Goal: Contribute content

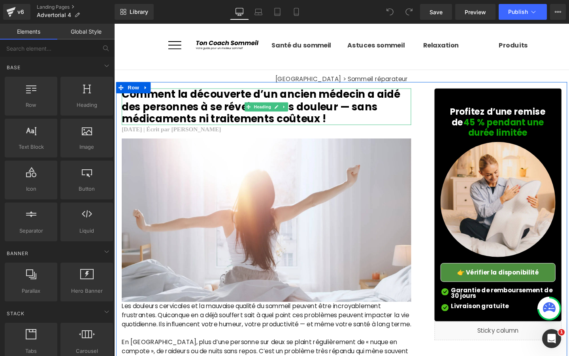
click at [331, 125] on h2 "Comment la découverte d’un ancien médecin a aidé des personnes à se réveiller s…" at bounding box center [274, 111] width 305 height 38
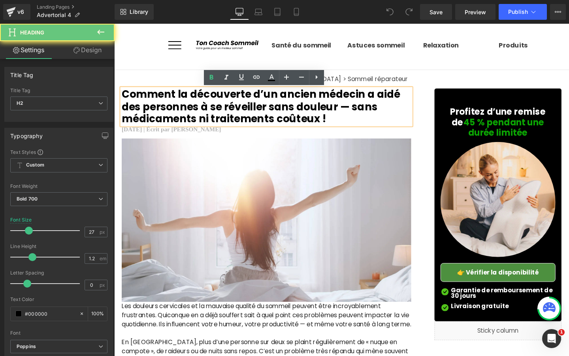
click at [331, 125] on h2 "Comment la découverte d’un ancien médecin a aidé des personnes à se réveiller s…" at bounding box center [274, 111] width 305 height 38
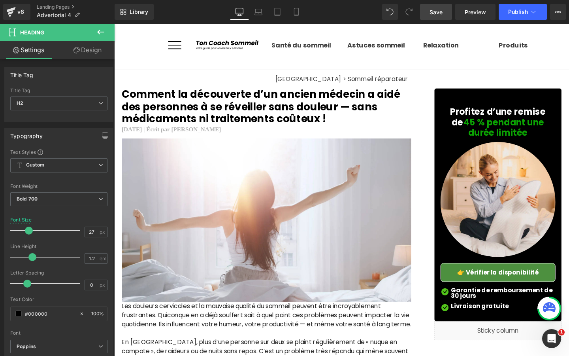
click at [443, 15] on span "Save" at bounding box center [436, 12] width 13 height 8
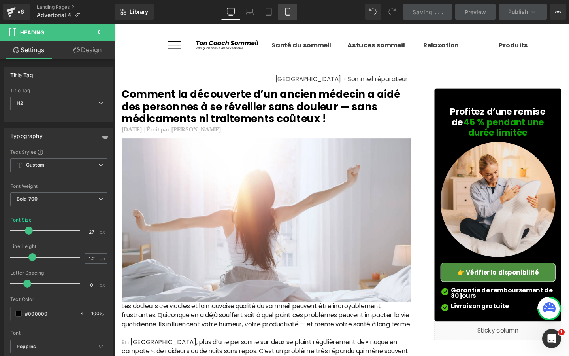
click at [285, 15] on icon at bounding box center [288, 12] width 8 height 8
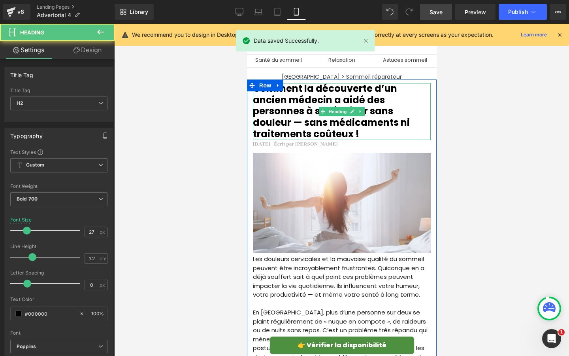
click at [357, 134] on h2 "Comment la découverte d’un ancien médecin a aidé des personnes à se réveiller s…" at bounding box center [342, 111] width 178 height 57
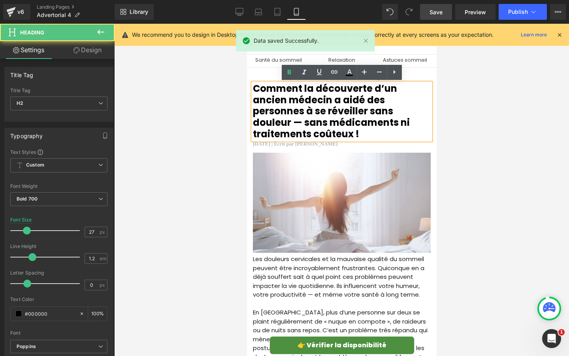
click at [355, 134] on h2 "Comment la découverte d’un ancien médecin a aidé des personnes à se réveiller s…" at bounding box center [342, 111] width 178 height 57
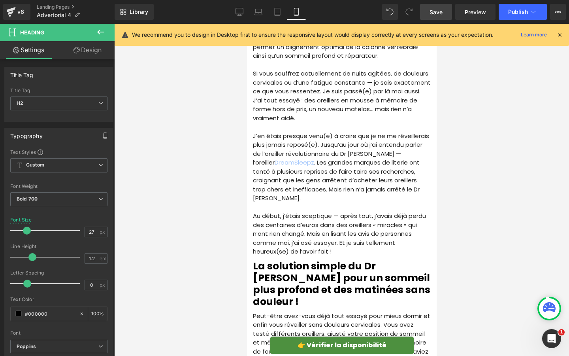
scroll to position [726, 0]
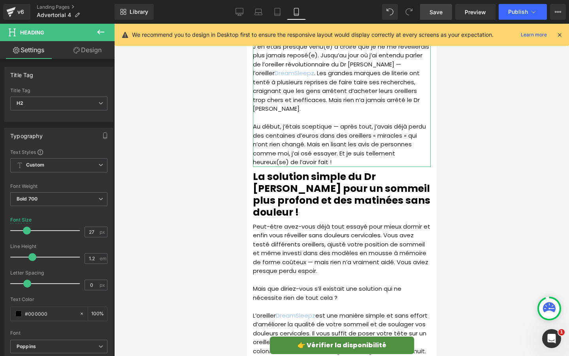
click at [330, 152] on p "Au début, j’étais sceptique — après tout, j’avais déjà perdu des centaines d’eu…" at bounding box center [342, 144] width 178 height 45
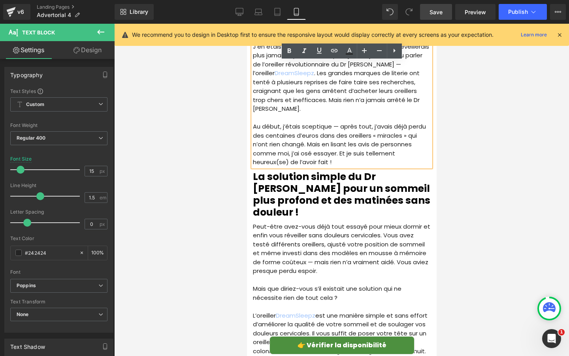
click at [329, 154] on p "Au début, j’étais sceptique — après tout, j’avais déjà perdu des centaines d’eu…" at bounding box center [342, 144] width 178 height 45
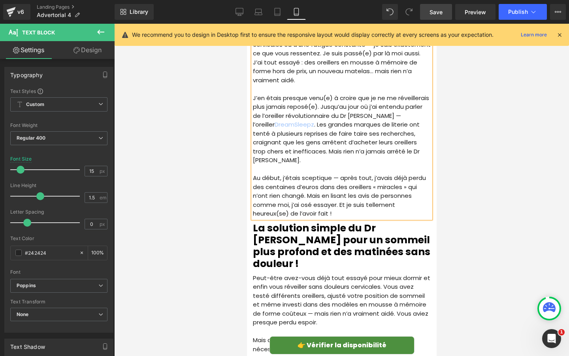
scroll to position [663, 0]
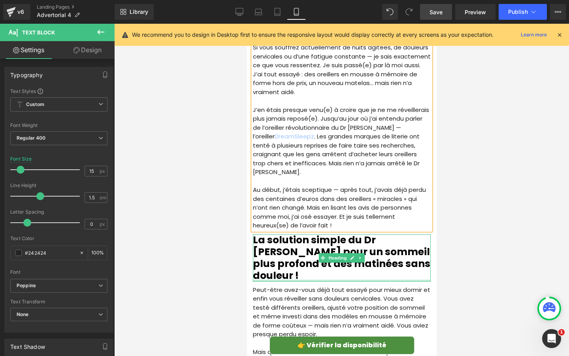
click at [392, 250] on h2 "La solution simple du Dr [PERSON_NAME] pour un sommeil plus profond et des mati…" at bounding box center [342, 257] width 178 height 47
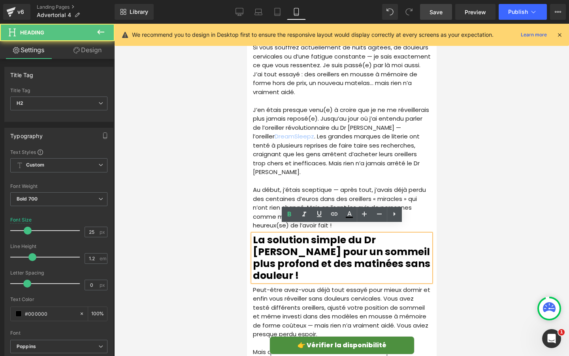
click at [392, 252] on h2 "La solution simple du Dr [PERSON_NAME] pour un sommeil plus profond et des mati…" at bounding box center [342, 257] width 178 height 47
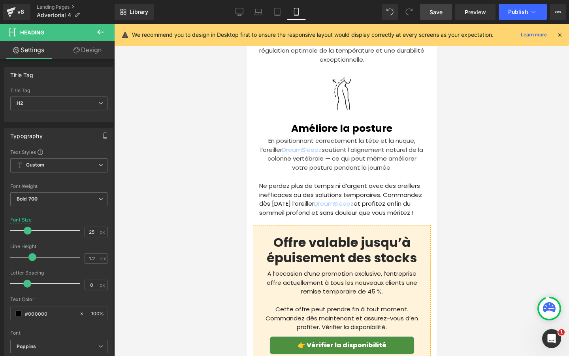
scroll to position [2469, 0]
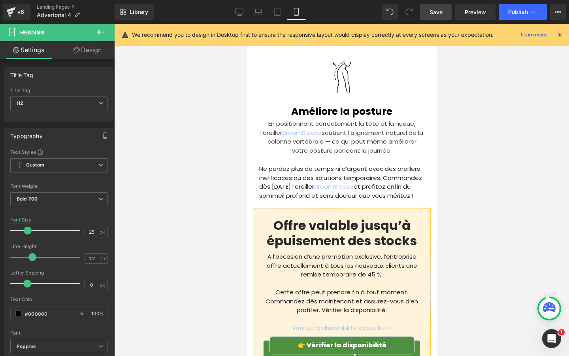
click at [416, 175] on p "Ne perdez plus de temps ni d’argent avec des oreillers inefficaces ou des solut…" at bounding box center [341, 183] width 165 height 36
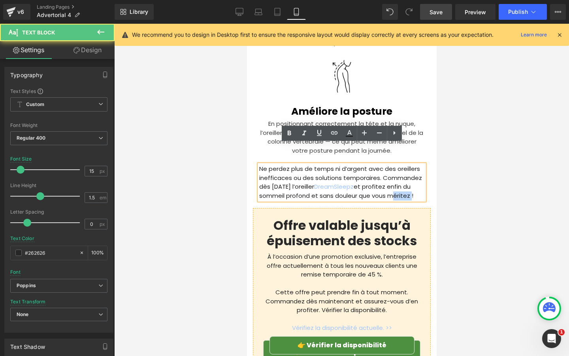
click at [417, 175] on p "Ne perdez plus de temps ni d’argent avec des oreillers inefficaces ou des solut…" at bounding box center [341, 183] width 165 height 36
click at [421, 176] on p "Ne perdez plus de temps ni d’argent avec des oreillers inefficaces ou des solut…" at bounding box center [341, 183] width 165 height 36
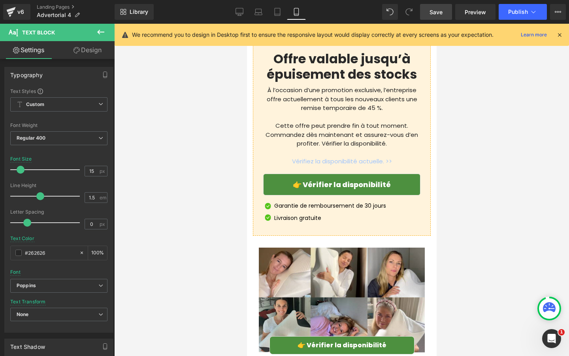
scroll to position [2870, 0]
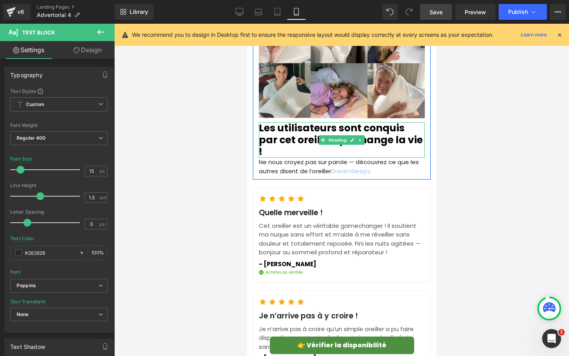
click at [402, 122] on h2 "Les utilisateurs sont conquis par cet oreiller qui change la vie !" at bounding box center [342, 140] width 166 height 36
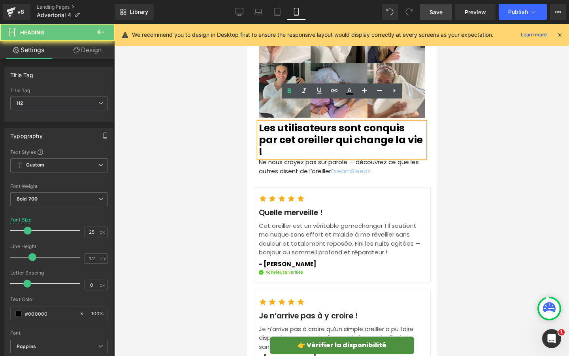
click at [403, 122] on h2 "Les utilisateurs sont conquis par cet oreiller qui change la vie !" at bounding box center [342, 140] width 166 height 36
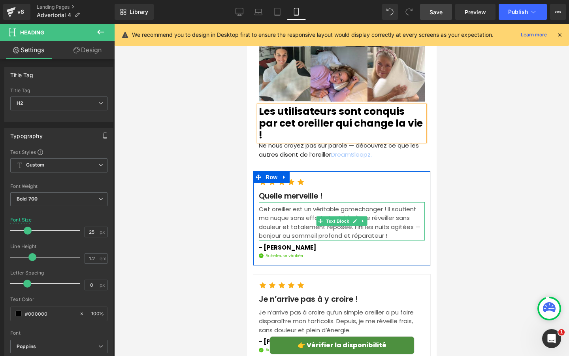
scroll to position [2887, 0]
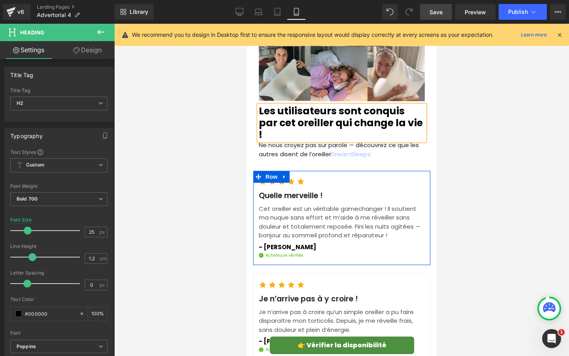
click at [321, 190] on div "Quelle merveille ! Text Block" at bounding box center [342, 195] width 166 height 11
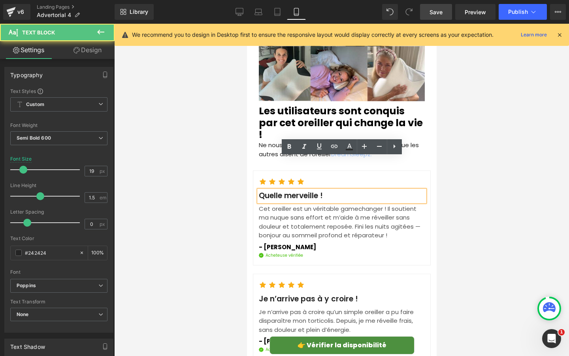
click at [323, 190] on p "Quelle merveille !" at bounding box center [342, 195] width 166 height 11
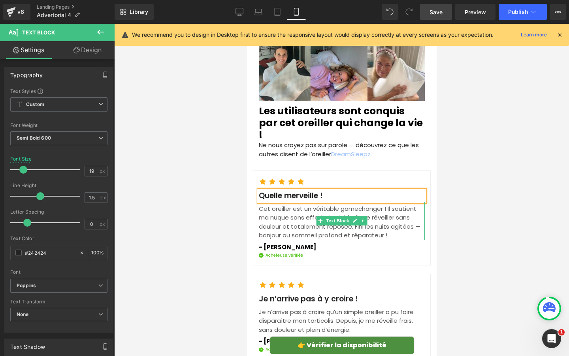
click at [386, 204] on p "Cet oreiller est un véritable gamechanger ! Il soutient ma nuque sans effort et…" at bounding box center [342, 222] width 166 height 36
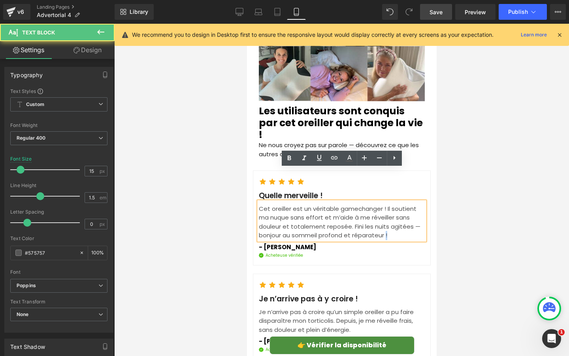
click at [386, 204] on p "Cet oreiller est un véritable gamechanger ! Il soutient ma nuque sans effort et…" at bounding box center [342, 222] width 166 height 36
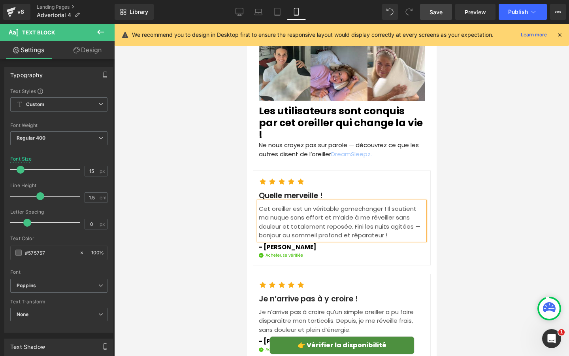
click at [384, 204] on p "Cet oreiller est un véritable gamechanger ! Il soutient ma nuque sans effort et…" at bounding box center [342, 222] width 166 height 36
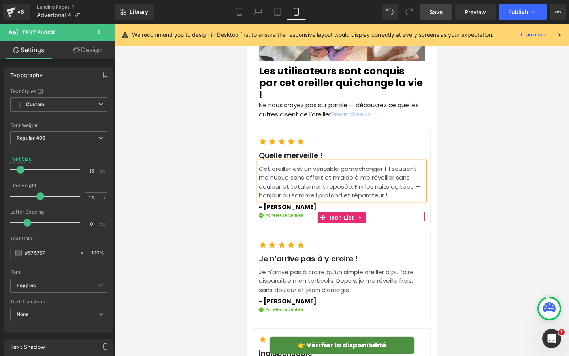
scroll to position [2961, 0]
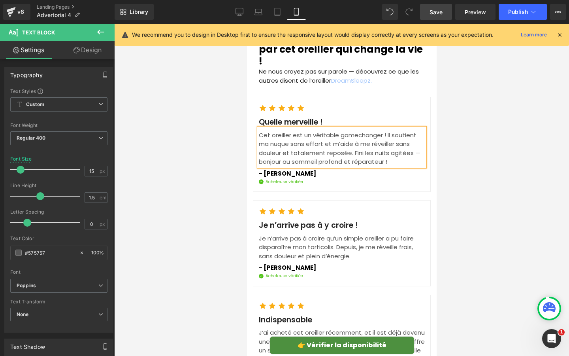
click at [361, 220] on div "Je n’arrive pas à y croire ! Text Block" at bounding box center [342, 225] width 166 height 11
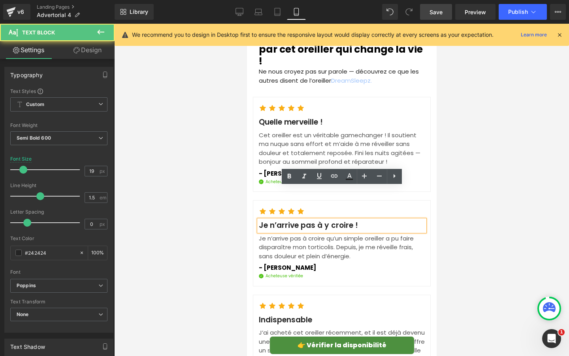
click at [357, 220] on p "Je n’arrive pas à y croire !" at bounding box center [342, 225] width 166 height 11
click at [355, 220] on p "Je n’arrive pas à y croire !" at bounding box center [342, 225] width 166 height 11
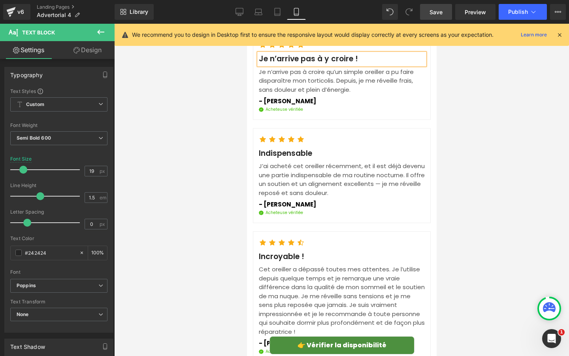
scroll to position [3144, 0]
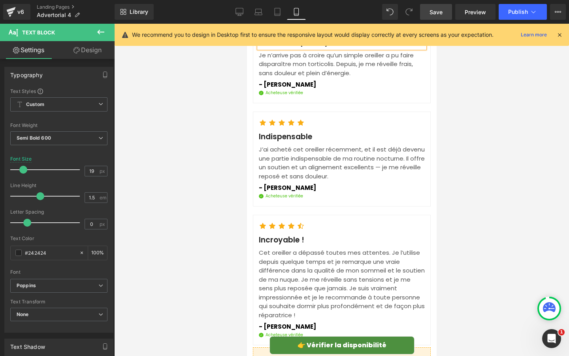
click at [304, 235] on div "Incroyable ! Text Block" at bounding box center [342, 240] width 166 height 11
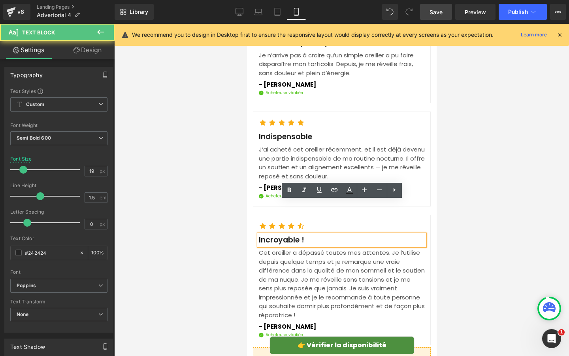
click at [301, 235] on p "Incroyable !" at bounding box center [342, 240] width 166 height 11
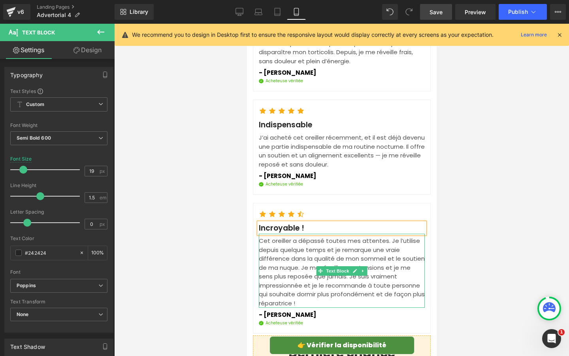
scroll to position [3165, 0]
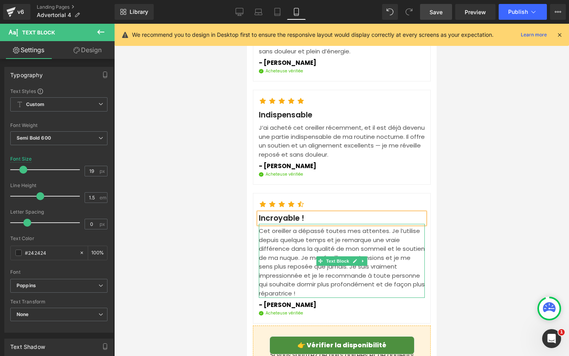
click at [296, 261] on p "Cet oreiller a dépassé toutes mes attentes. Je l’utilise depuis quelque temps e…" at bounding box center [342, 262] width 166 height 71
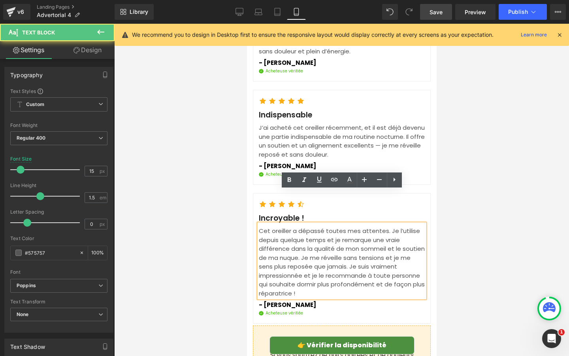
click at [294, 259] on p "Cet oreiller a dépassé toutes mes attentes. Je l’utilise depuis quelque temps e…" at bounding box center [342, 262] width 166 height 71
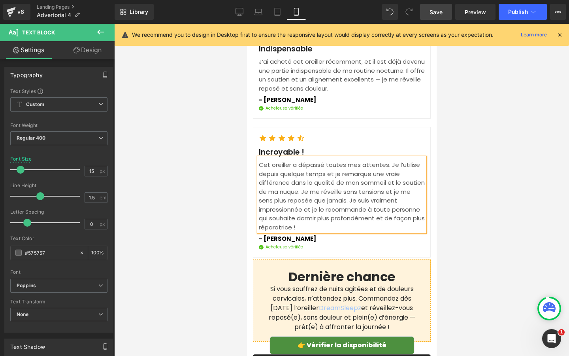
scroll to position [3315, 0]
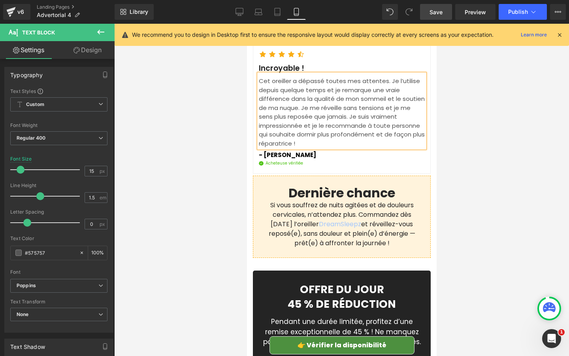
click at [407, 211] on p "Si vous souffrez de nuits agitées et de douleurs cervicales, n’attendez plus. C…" at bounding box center [341, 224] width 157 height 47
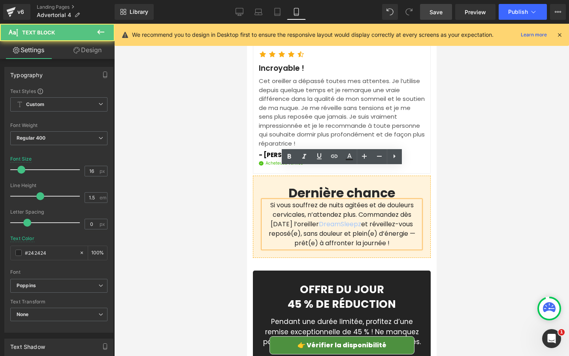
click at [407, 211] on p "Si vous souffrez de nuits agitées et de douleurs cervicales, n’attendez plus. C…" at bounding box center [341, 224] width 157 height 47
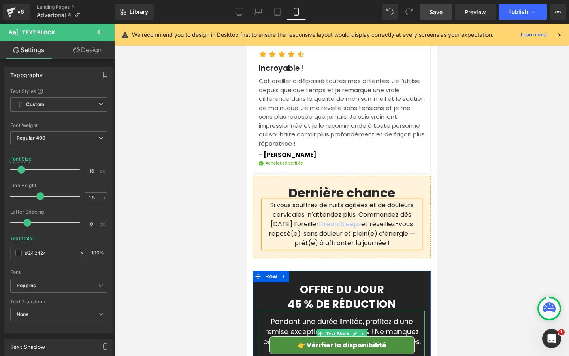
click at [341, 317] on p "Pendant une durée limitée, profitez d’une remise exceptionnelle de 45 % ! Ne ma…" at bounding box center [342, 337] width 166 height 40
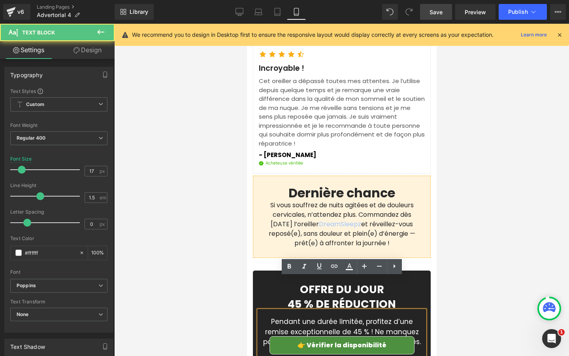
click at [342, 317] on p "Pendant une durée limitée, profitez d’une remise exceptionnelle de 45 % ! Ne ma…" at bounding box center [342, 337] width 166 height 40
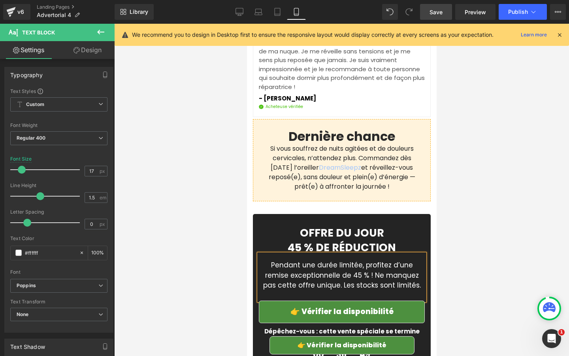
scroll to position [3438, 0]
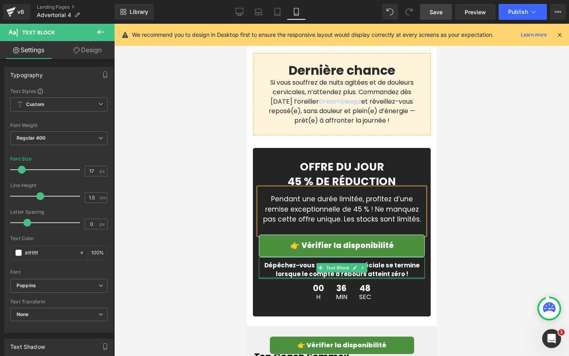
click at [395, 277] on div at bounding box center [342, 278] width 166 height 2
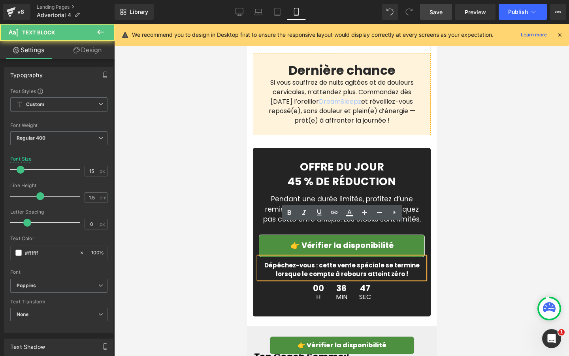
click at [402, 261] on span "Dépêchez-vous : cette vente spéciale se termine lorsque le compte à rebours att…" at bounding box center [341, 269] width 155 height 17
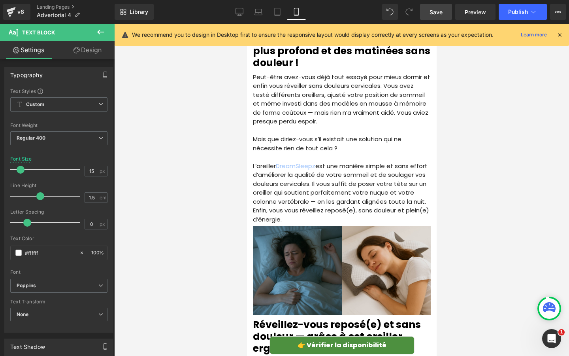
scroll to position [874, 0]
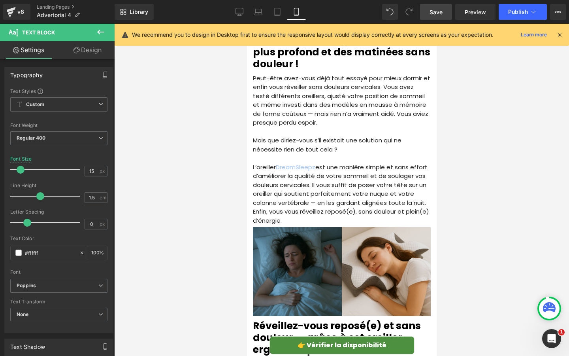
click at [338, 154] on p at bounding box center [342, 158] width 178 height 9
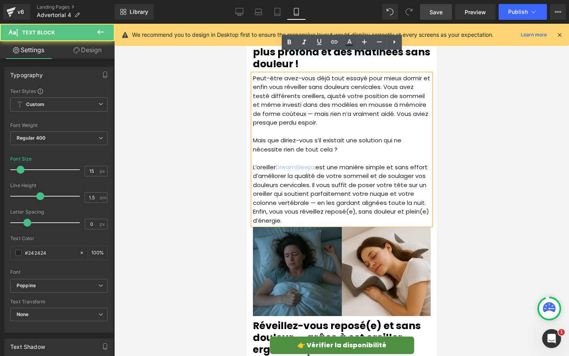
click at [335, 136] on p "Mais que diriez-vous s’il existait une solution qui ne nécessite rien de tout c…" at bounding box center [342, 145] width 178 height 18
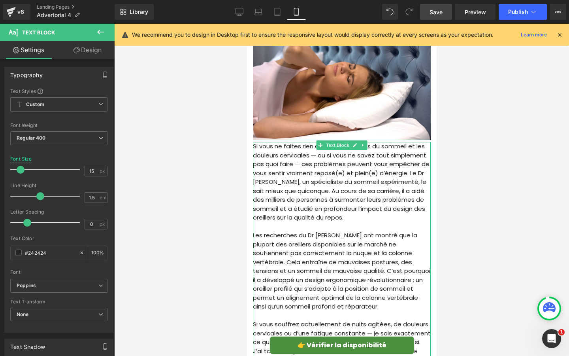
scroll to position [387, 0]
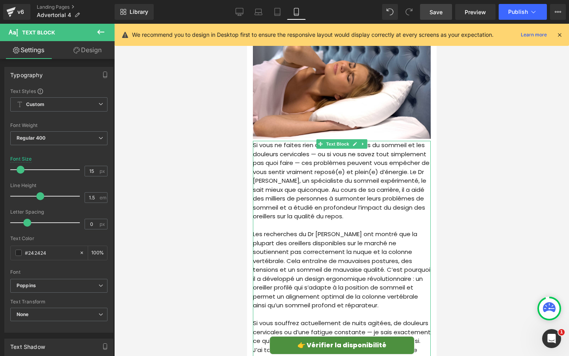
click at [370, 278] on p "Les recherches du Dr [PERSON_NAME] ont montré que la plupart des oreillers disp…" at bounding box center [342, 270] width 178 height 80
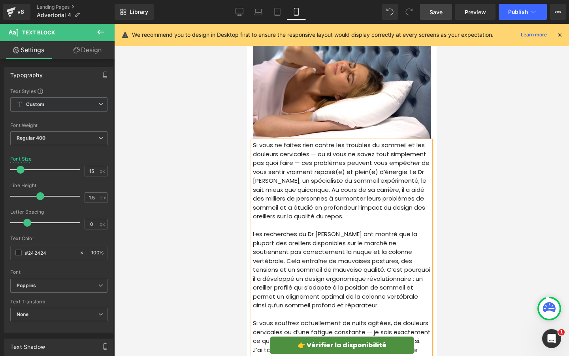
scroll to position [474, 0]
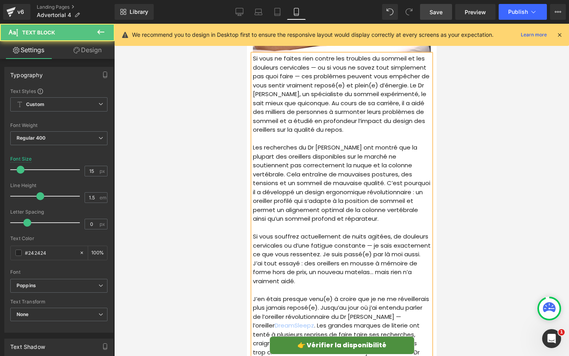
click at [301, 263] on p "Si vous souffrez actuellement de nuits agitées, de douleurs cervicales ou d’une…" at bounding box center [342, 258] width 178 height 53
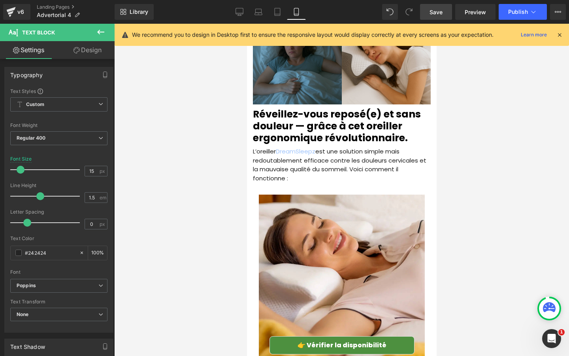
scroll to position [1058, 0]
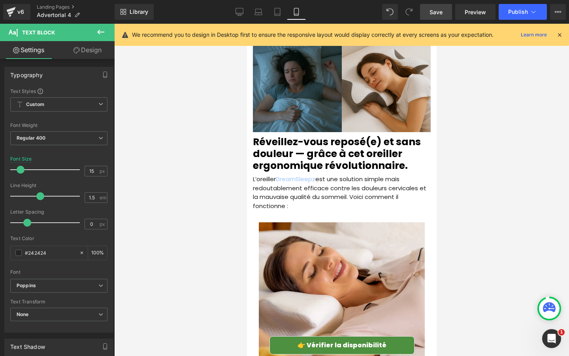
click at [301, 182] on p "L’oreiller DreamSleepz est une solution simple mais redoutablement efficace con…" at bounding box center [342, 193] width 178 height 36
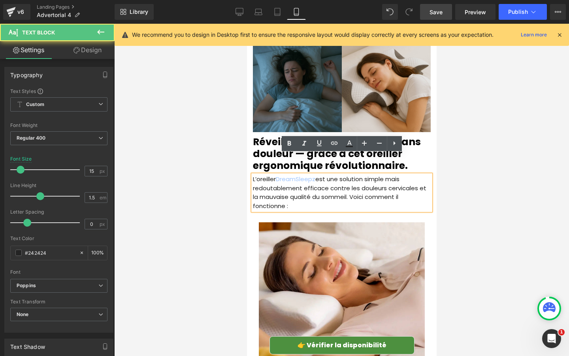
click at [287, 186] on p "L’oreiller DreamSleepz est une solution simple mais redoutablement efficace con…" at bounding box center [342, 193] width 178 height 36
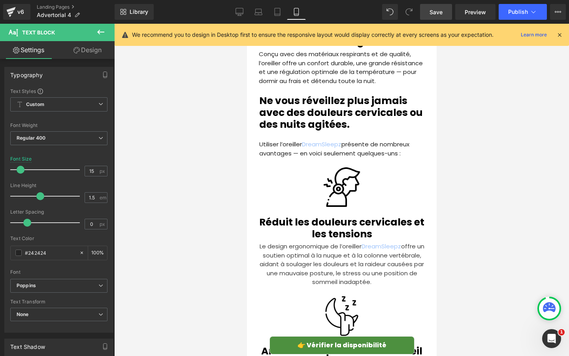
scroll to position [1786, 0]
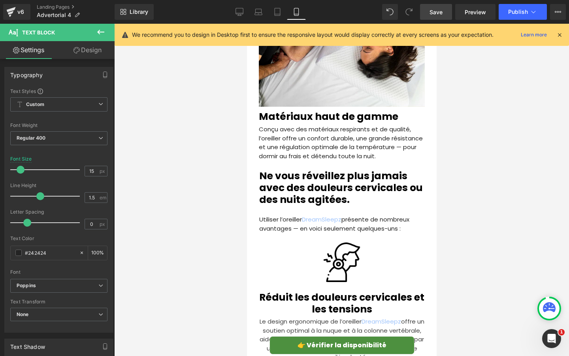
click at [355, 215] on div "Utiliser l’oreiller DreamSleepz présente de nombreux avantages — en voici seule…" at bounding box center [341, 224] width 165 height 18
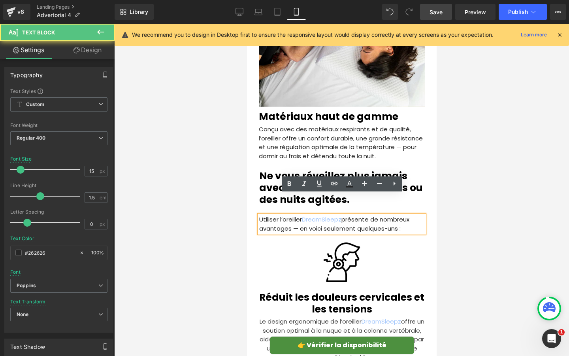
click at [400, 215] on p "Utiliser l’oreiller DreamSleepz présente de nombreux avantages — en voici seule…" at bounding box center [341, 224] width 165 height 18
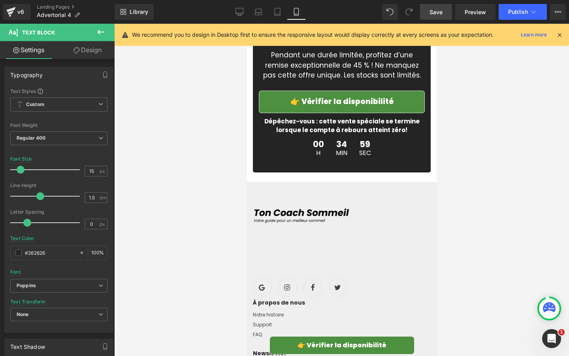
scroll to position [3538, 0]
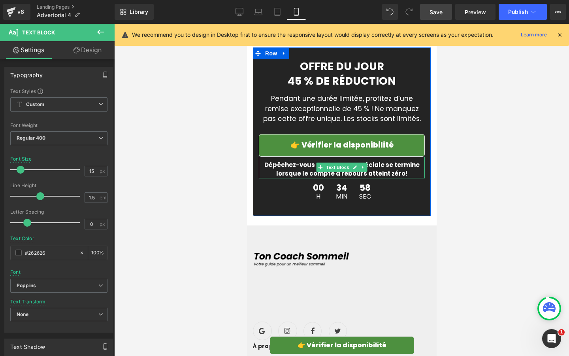
click at [315, 161] on span "Dépêchez-vous : cette vente spéciale se termine lorsque le compte à rebours att…" at bounding box center [341, 169] width 155 height 17
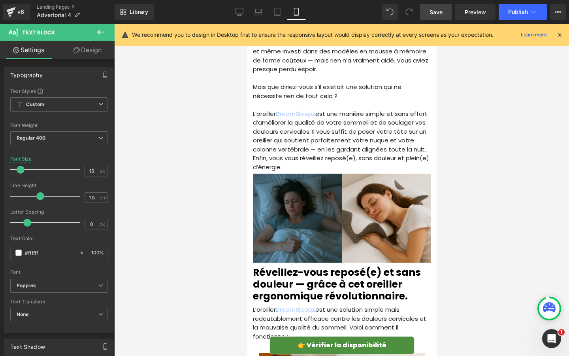
scroll to position [693, 0]
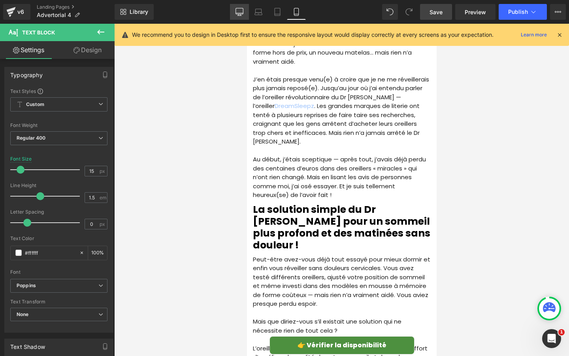
click at [242, 17] on link "Desktop" at bounding box center [239, 12] width 19 height 16
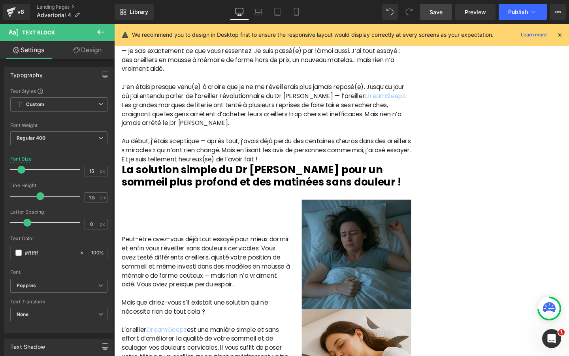
scroll to position [0, 0]
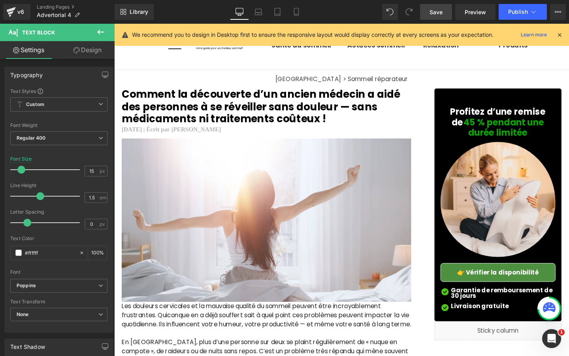
click at [507, 125] on span "Heading" at bounding box center [513, 127] width 21 height 9
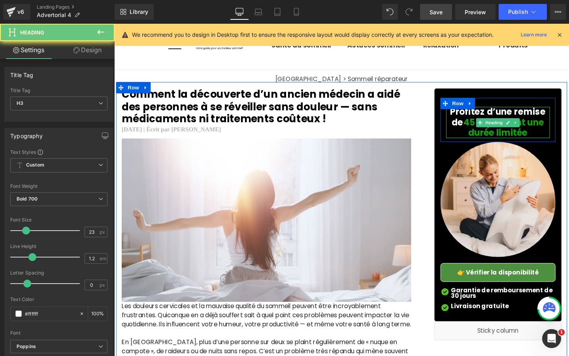
click at [488, 127] on span "45 % pendant une durée limitée" at bounding box center [524, 133] width 85 height 24
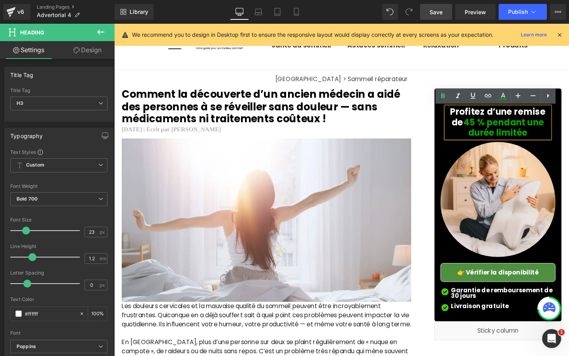
click at [498, 127] on span "45 % pendant une durée limitée" at bounding box center [524, 133] width 85 height 24
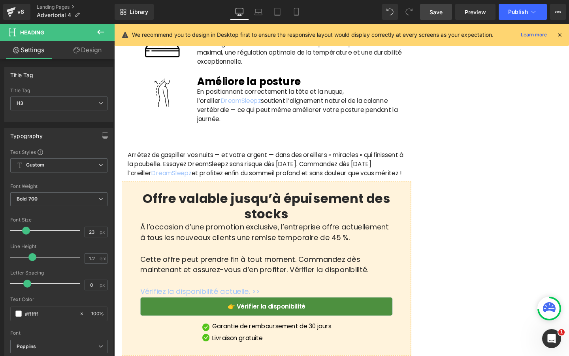
scroll to position [1910, 0]
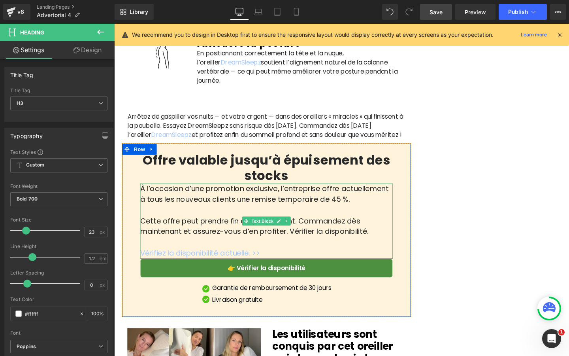
click at [354, 214] on span "À l’occasion d’une promotion exclusive, l’entreprise offre actuellement à tous …" at bounding box center [272, 203] width 261 height 22
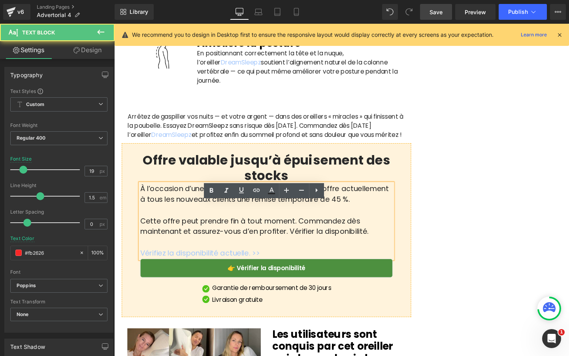
click at [354, 214] on span "À l’occasion d’une promotion exclusive, l’entreprise offre actuellement à tous …" at bounding box center [272, 203] width 261 height 22
click at [357, 214] on span "À l’occasion d’une promotion exclusive, l’entreprise offre actuellement à tous …" at bounding box center [272, 203] width 261 height 22
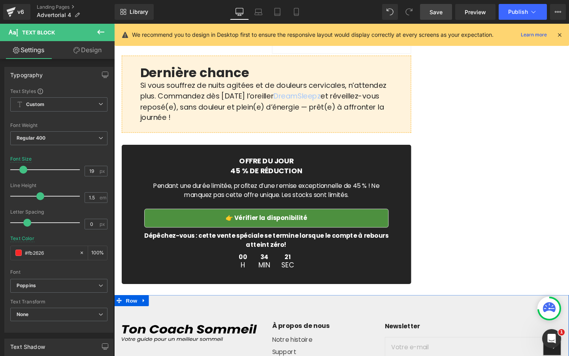
scroll to position [2578, 0]
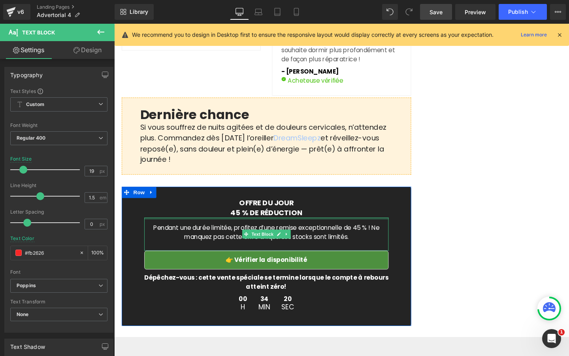
click at [248, 227] on h3 "45 % DE RÉDUCTION" at bounding box center [274, 222] width 257 height 9
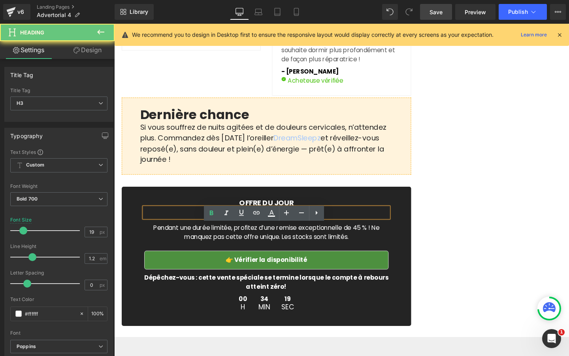
click at [251, 227] on h3 "45 % DE RÉDUCTION" at bounding box center [274, 222] width 257 height 9
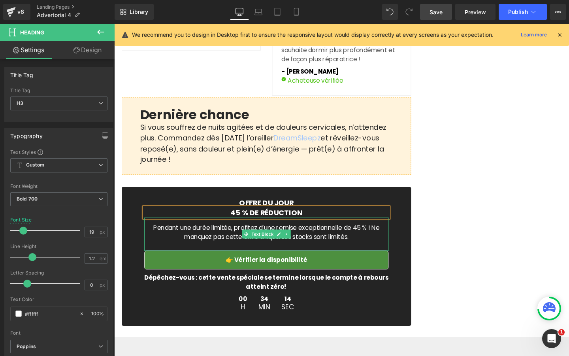
click at [375, 262] on p "Pendant une durée limitée, profitez d’une remise exceptionnelle de 45 % ! Ne ma…" at bounding box center [274, 248] width 257 height 28
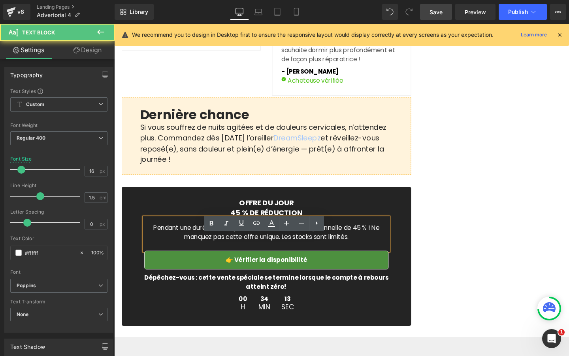
click at [377, 256] on p "Pendant une durée limitée, profitez d’une remise exceptionnelle de 45 % ! Ne ma…" at bounding box center [274, 248] width 257 height 28
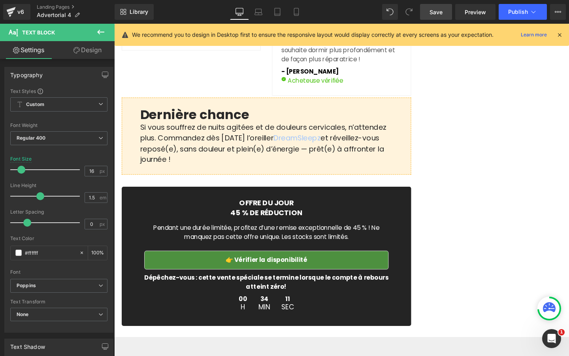
click at [438, 12] on span "Save" at bounding box center [436, 12] width 13 height 8
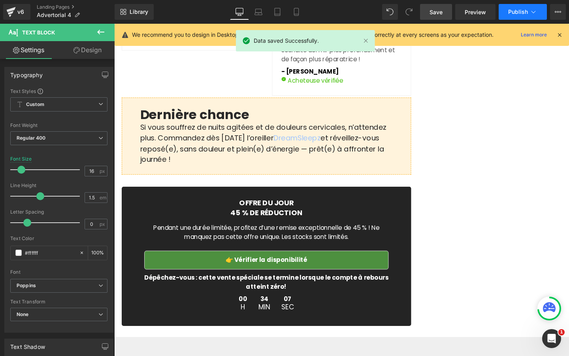
click at [517, 11] on span "Publish" at bounding box center [519, 12] width 20 height 6
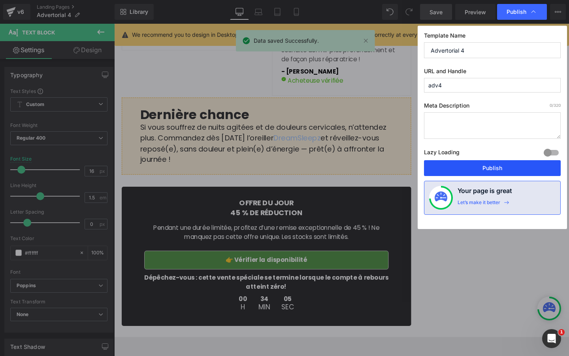
click at [456, 169] on button "Publish" at bounding box center [492, 168] width 137 height 16
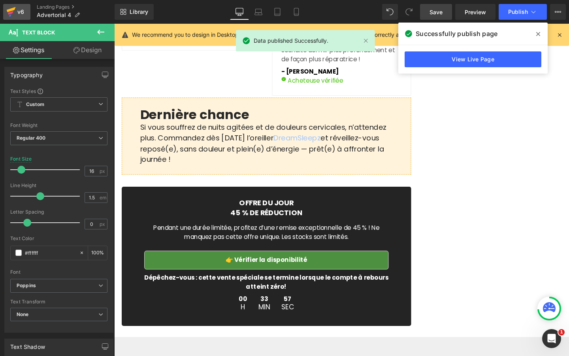
click at [21, 17] on link "v6" at bounding box center [16, 12] width 27 height 16
